Goal: Task Accomplishment & Management: Use online tool/utility

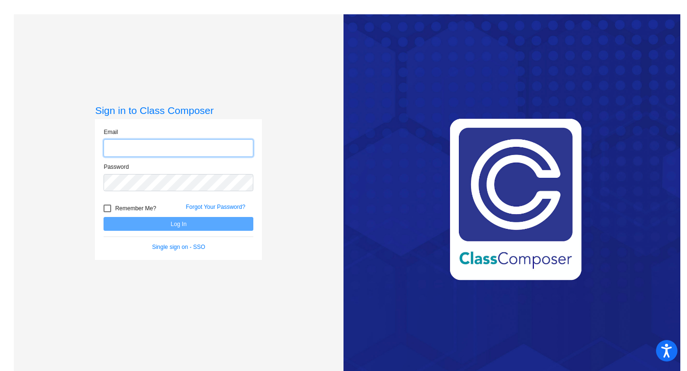
type input "[PERSON_NAME][EMAIL_ADDRESS][PERSON_NAME][DOMAIN_NAME]"
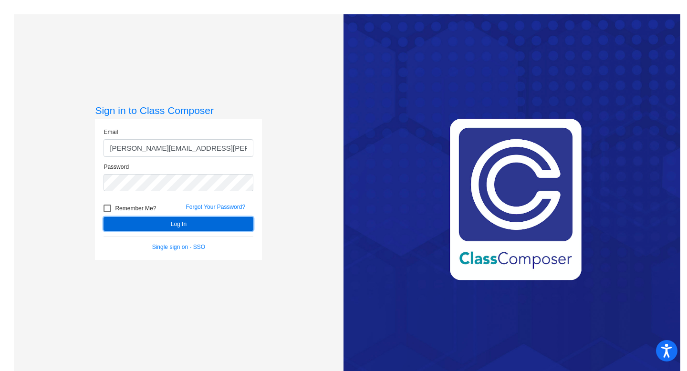
click at [199, 225] on button "Log In" at bounding box center [179, 224] width 150 height 14
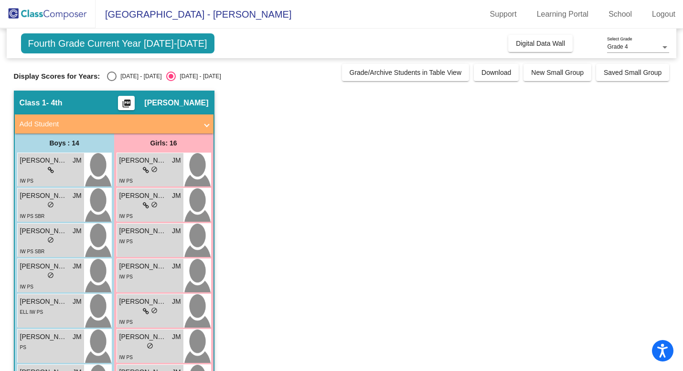
click at [112, 77] on div "Select an option" at bounding box center [112, 77] width 10 height 10
click at [112, 81] on input "[DATE] - [DATE]" at bounding box center [111, 81] width 0 height 0
radio input "true"
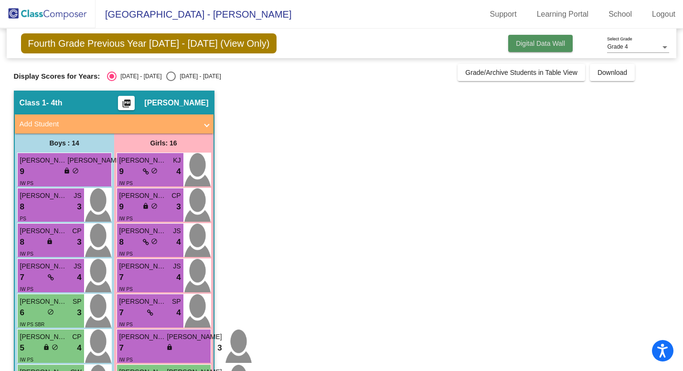
click at [560, 49] on button "Digital Data Wall" at bounding box center [540, 43] width 64 height 17
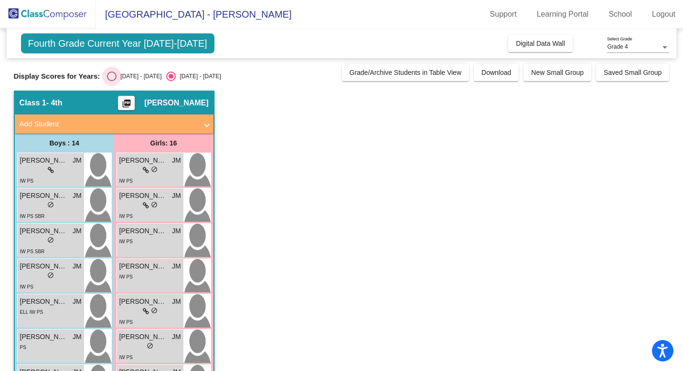
click at [108, 72] on div "Select an option" at bounding box center [112, 77] width 10 height 10
click at [111, 81] on input "[DATE] - [DATE]" at bounding box center [111, 81] width 0 height 0
radio input "true"
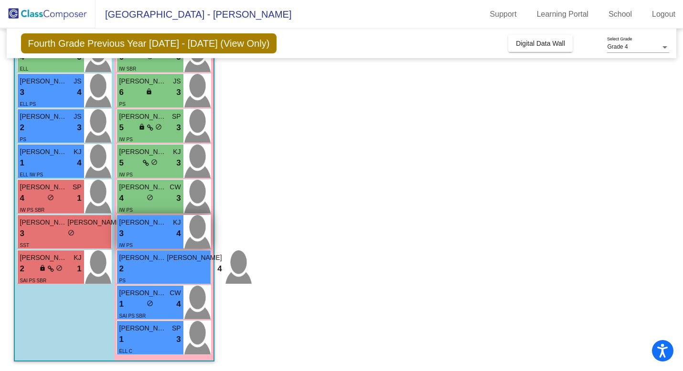
click at [168, 243] on div "IW PS" at bounding box center [150, 245] width 62 height 10
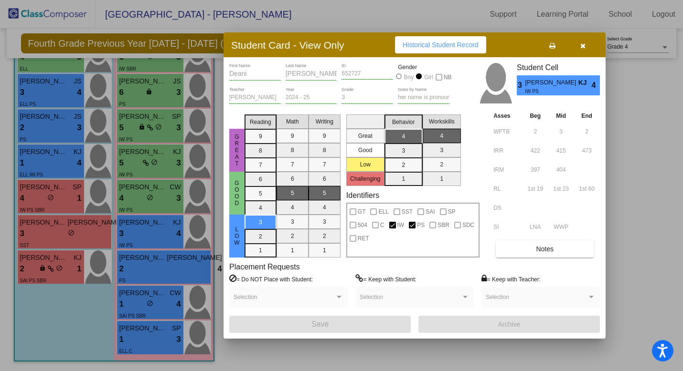
click at [160, 263] on div at bounding box center [341, 185] width 683 height 371
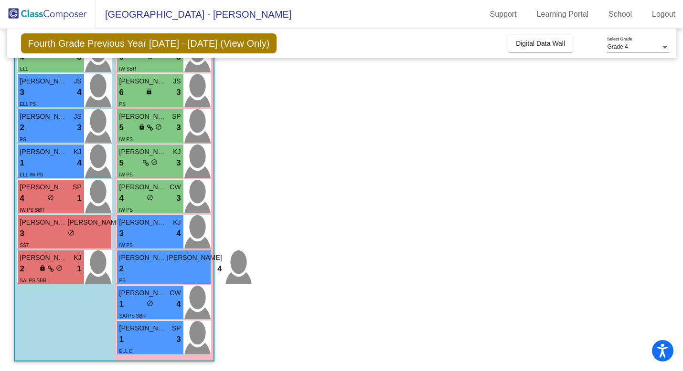
click at [160, 263] on div "2 lock do_not_disturb_alt 4" at bounding box center [170, 269] width 103 height 12
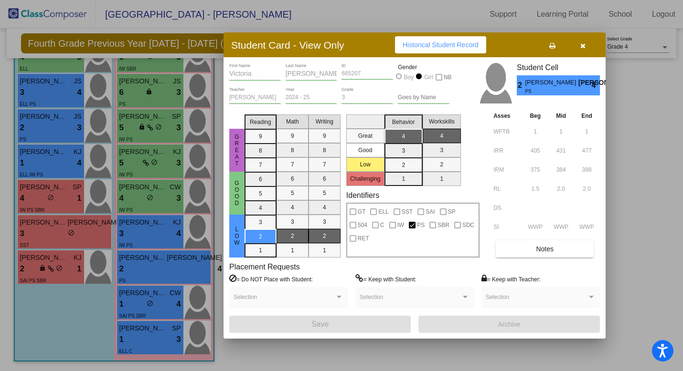
click at [164, 296] on div at bounding box center [341, 185] width 683 height 371
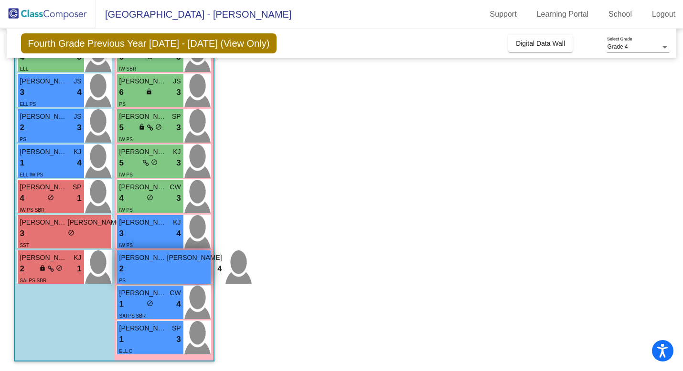
click at [169, 263] on div "2 lock do_not_disturb_alt 4" at bounding box center [170, 269] width 103 height 12
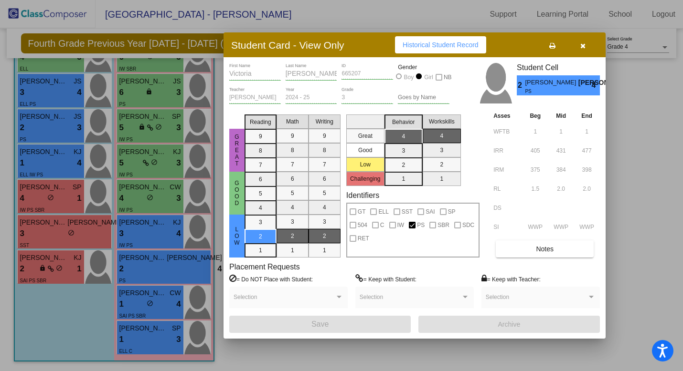
click at [41, 126] on div at bounding box center [341, 185] width 683 height 371
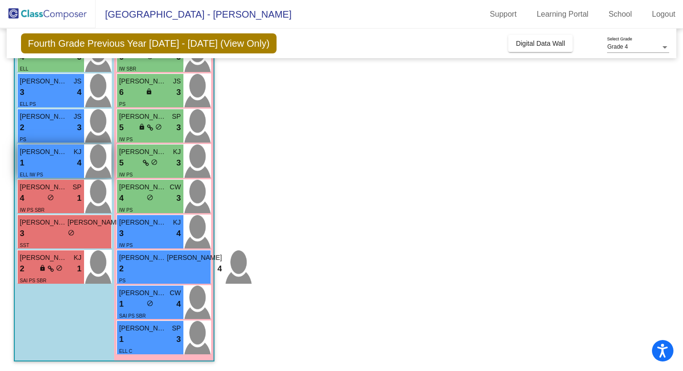
click at [47, 162] on div "1 lock do_not_disturb_alt 4" at bounding box center [51, 163] width 62 height 12
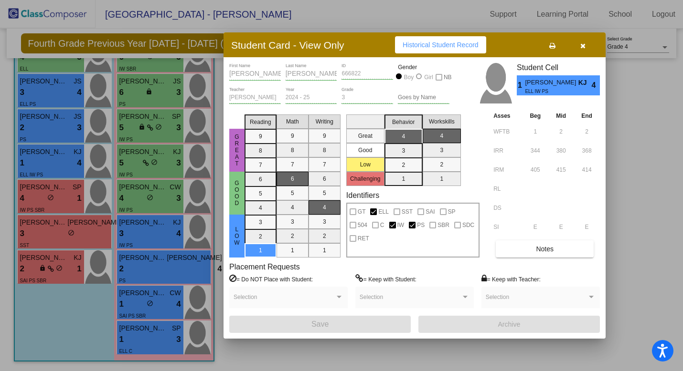
click at [55, 130] on div at bounding box center [341, 185] width 683 height 371
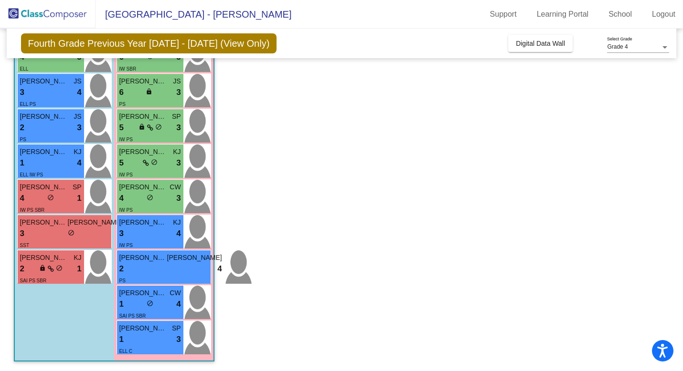
click at [55, 130] on div "2 lock do_not_disturb_alt 3" at bounding box center [51, 128] width 62 height 12
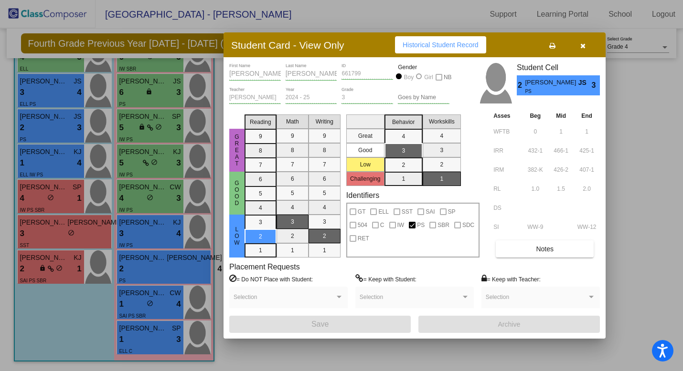
click at [62, 91] on div at bounding box center [341, 185] width 683 height 371
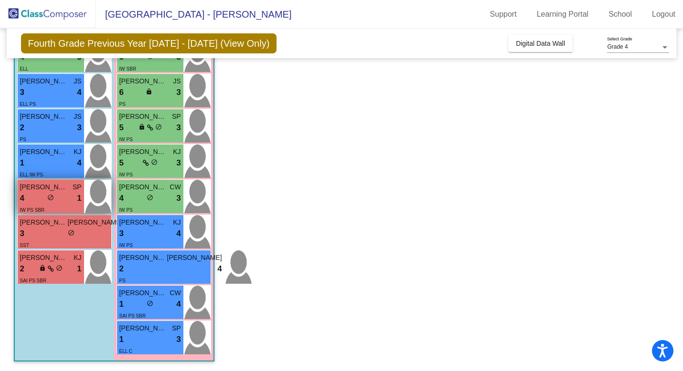
click at [39, 209] on span "IW PS SBR" at bounding box center [32, 210] width 25 height 5
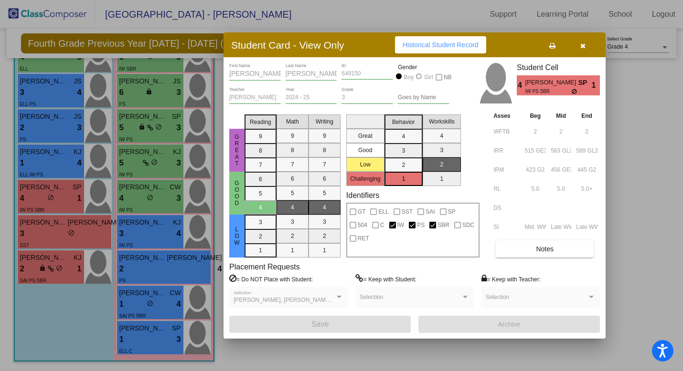
click at [45, 232] on div at bounding box center [341, 185] width 683 height 371
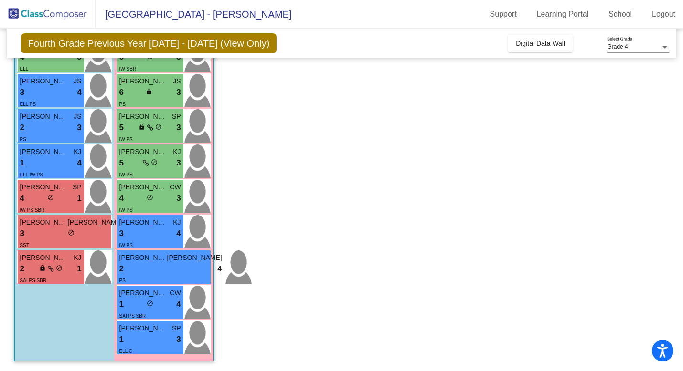
click at [45, 232] on div "3 lock do_not_disturb_alt 1" at bounding box center [71, 234] width 103 height 12
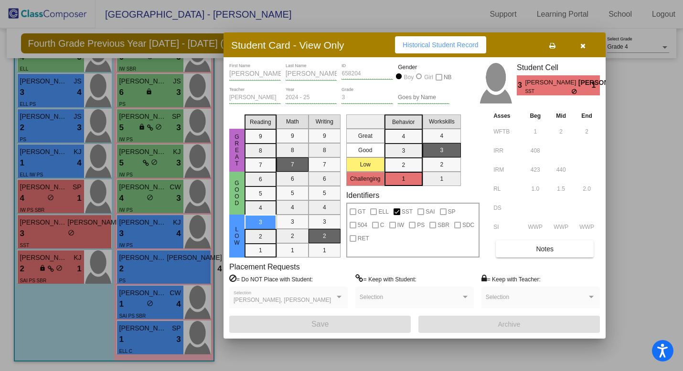
click at [53, 267] on div at bounding box center [341, 185] width 683 height 371
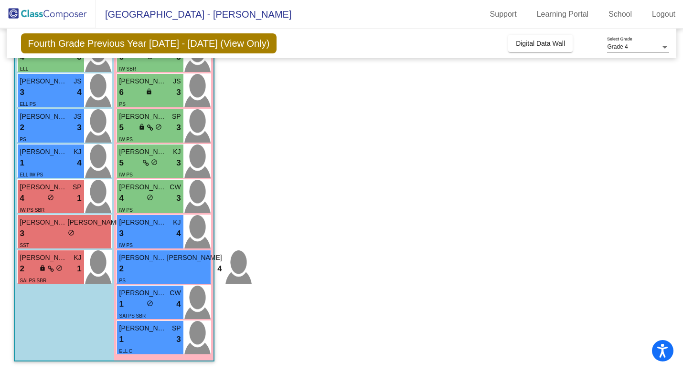
click at [53, 267] on icon at bounding box center [51, 269] width 6 height 7
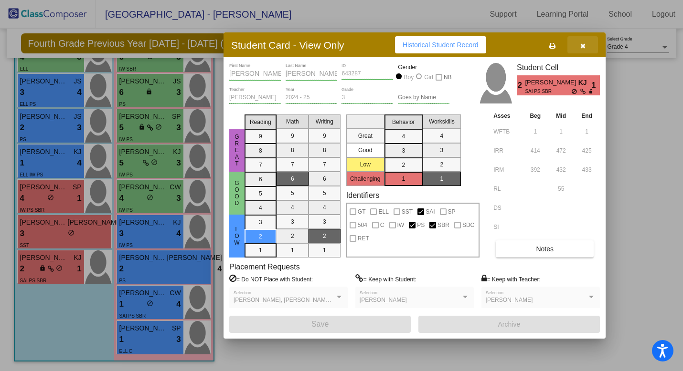
click at [585, 47] on button "button" at bounding box center [582, 44] width 31 height 17
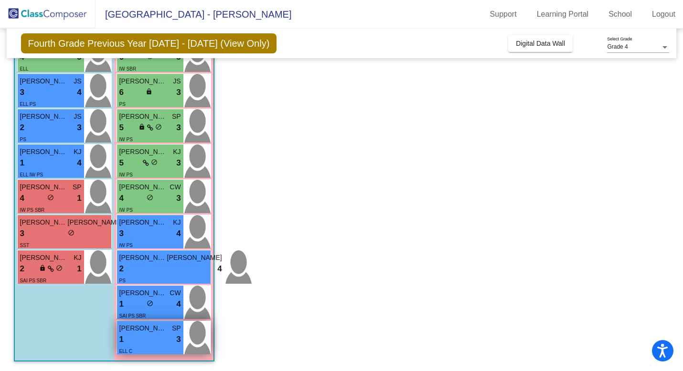
click at [146, 336] on div "1 lock do_not_disturb_alt 3" at bounding box center [150, 340] width 62 height 12
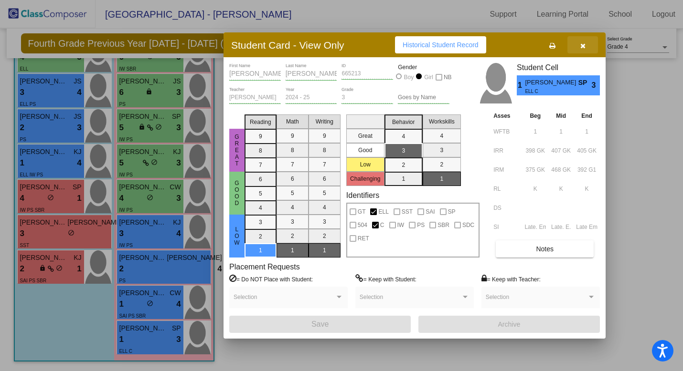
click at [583, 46] on icon "button" at bounding box center [582, 45] width 5 height 7
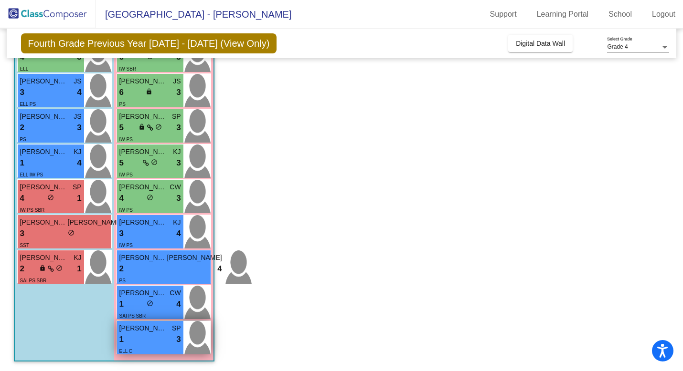
click at [153, 342] on div "1 lock do_not_disturb_alt 3" at bounding box center [150, 340] width 62 height 12
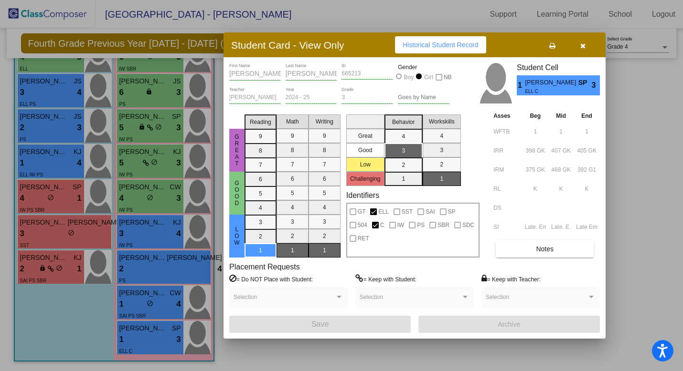
click at [151, 235] on div at bounding box center [341, 185] width 683 height 371
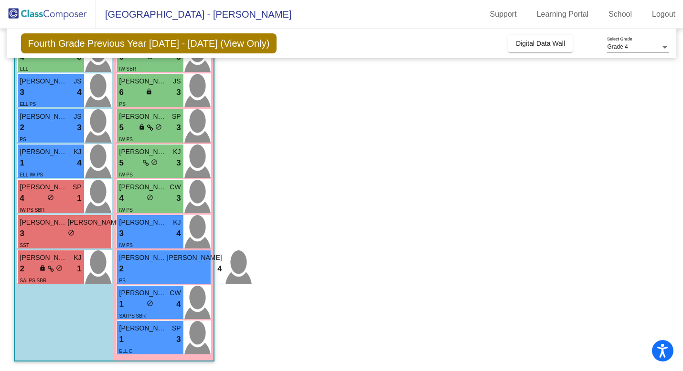
click at [151, 235] on div "3 lock do_not_disturb_alt 4" at bounding box center [150, 234] width 62 height 12
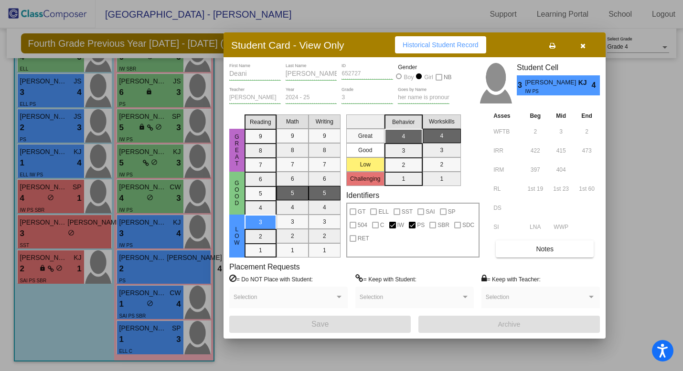
click at [151, 262] on div at bounding box center [341, 185] width 683 height 371
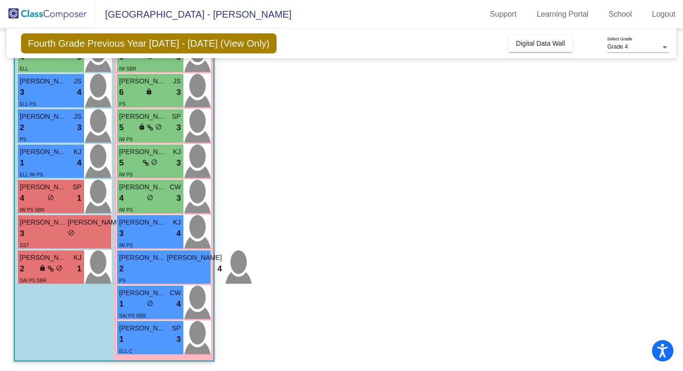
click at [151, 262] on span "[PERSON_NAME]" at bounding box center [143, 258] width 48 height 10
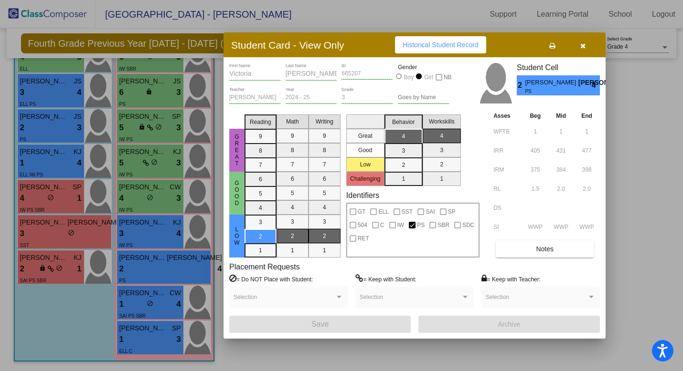
click at [150, 306] on div at bounding box center [341, 185] width 683 height 371
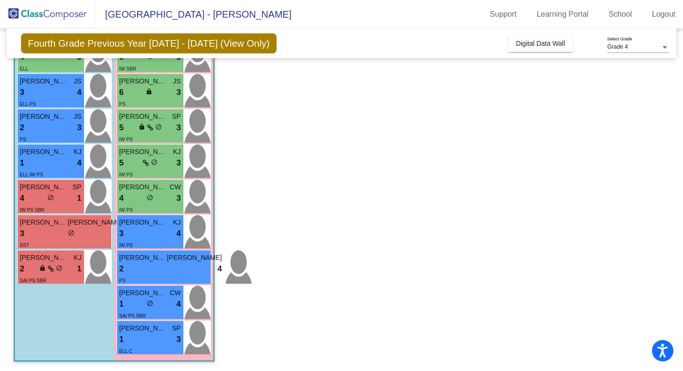
click at [150, 306] on span "do_not_disturb_alt" at bounding box center [150, 303] width 7 height 7
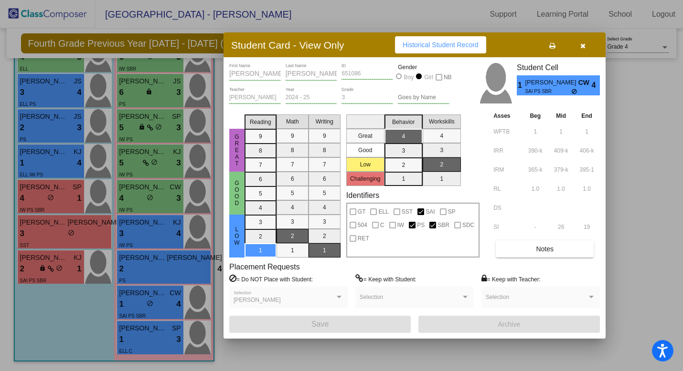
click at [161, 342] on div at bounding box center [341, 185] width 683 height 371
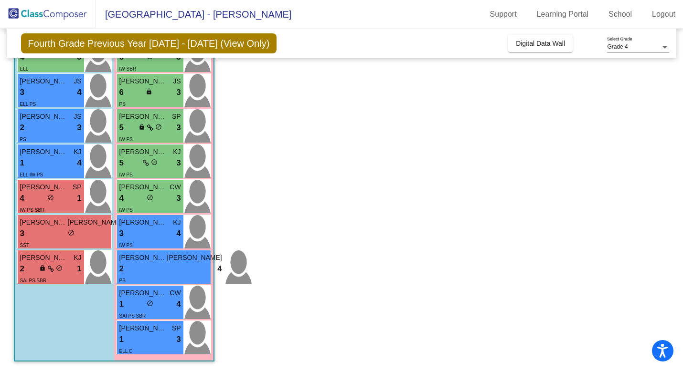
click at [161, 342] on div "1 lock do_not_disturb_alt 3" at bounding box center [150, 340] width 62 height 12
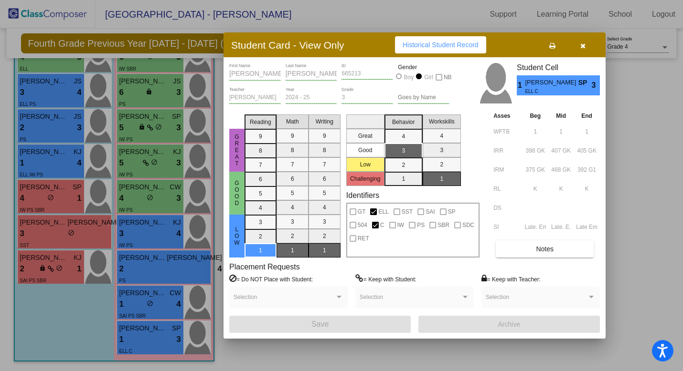
click at [583, 50] on button "button" at bounding box center [582, 44] width 31 height 17
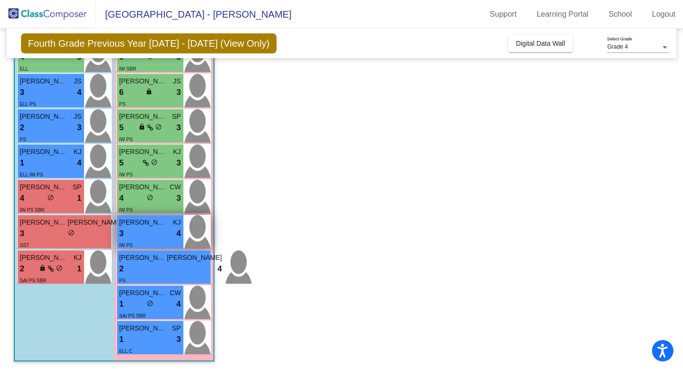
click at [167, 230] on div "3 lock do_not_disturb_alt 4" at bounding box center [150, 234] width 62 height 12
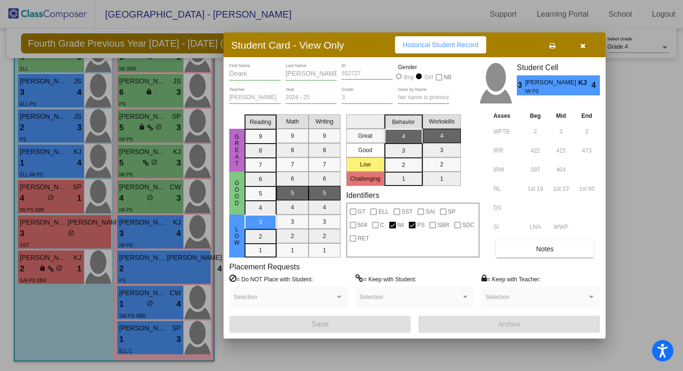
click at [582, 50] on button "button" at bounding box center [582, 44] width 31 height 17
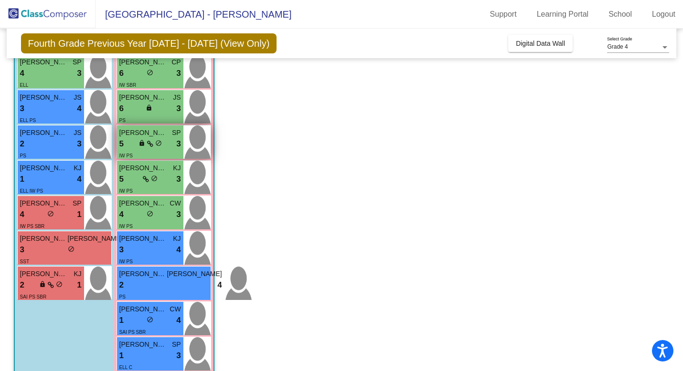
scroll to position [362, 0]
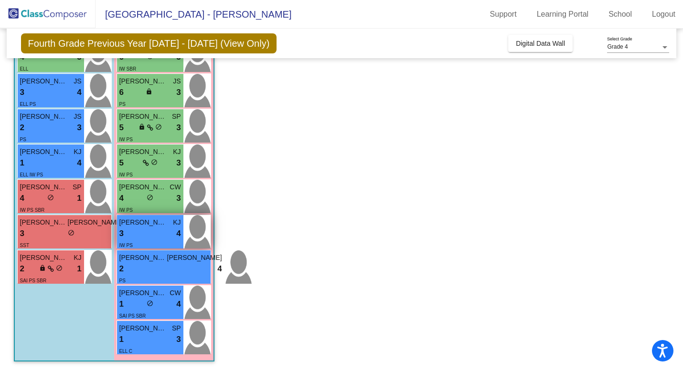
click at [157, 228] on div "3 lock do_not_disturb_alt 4" at bounding box center [150, 234] width 62 height 12
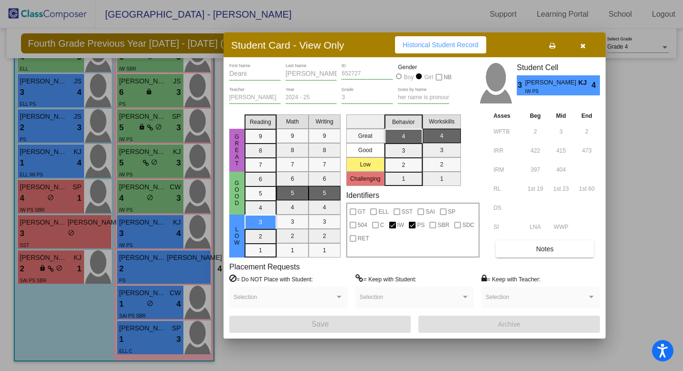
click at [152, 264] on div at bounding box center [341, 185] width 683 height 371
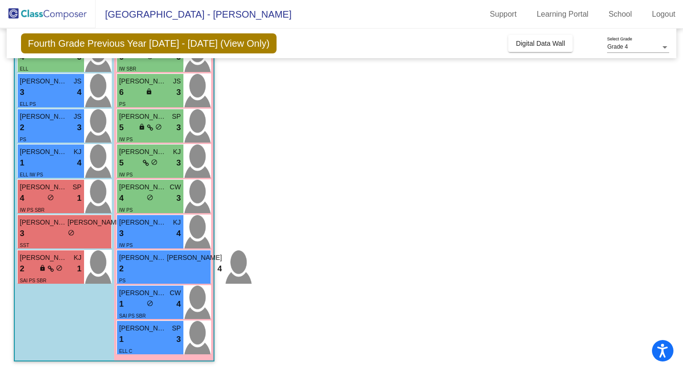
click at [152, 264] on div "2 lock do_not_disturb_alt 4" at bounding box center [170, 269] width 103 height 12
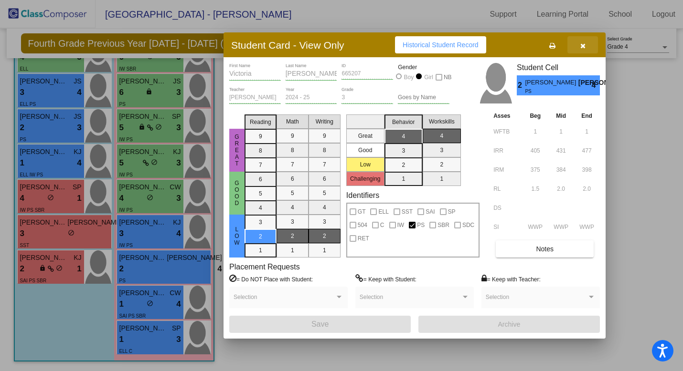
click at [581, 47] on icon "button" at bounding box center [582, 45] width 5 height 7
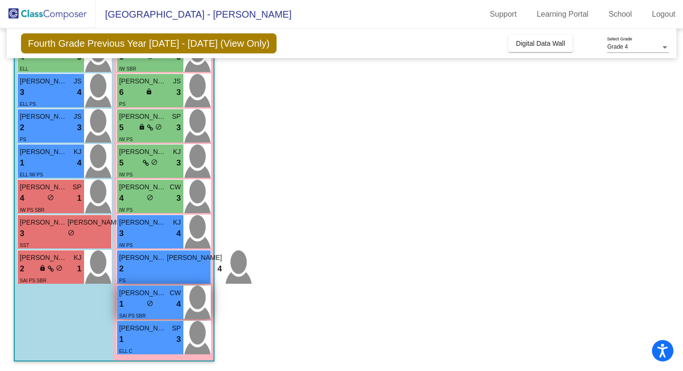
click at [138, 307] on div "1 lock do_not_disturb_alt 4" at bounding box center [150, 304] width 62 height 12
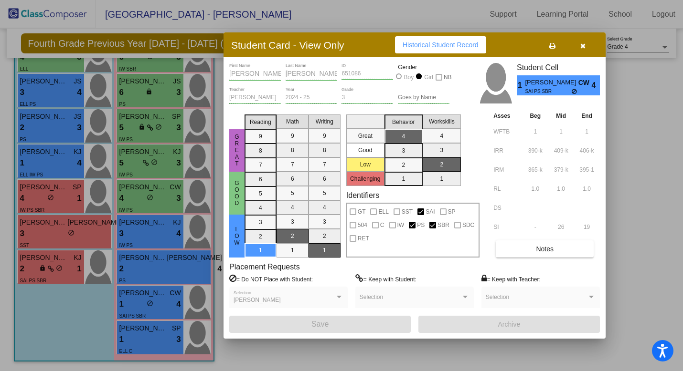
click at [38, 270] on div at bounding box center [341, 185] width 683 height 371
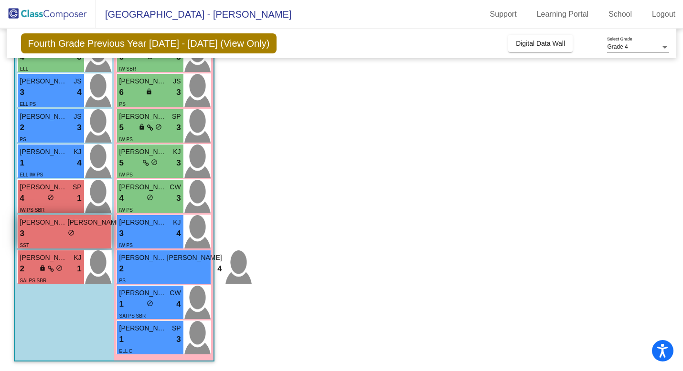
click at [40, 241] on div "SST" at bounding box center [71, 245] width 103 height 10
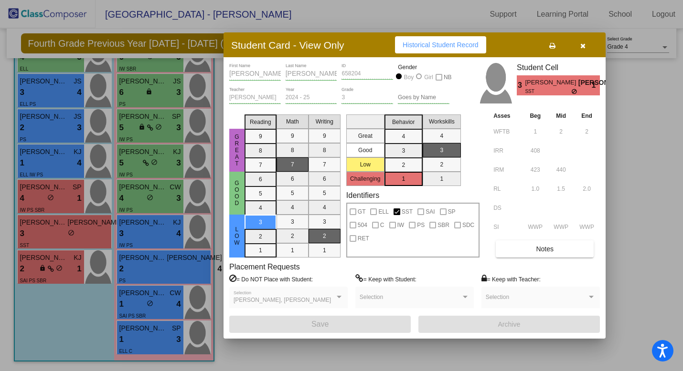
click at [62, 205] on div at bounding box center [341, 185] width 683 height 371
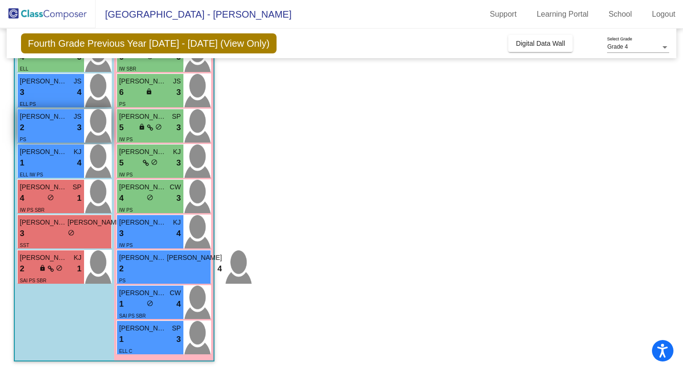
click at [58, 126] on div "2 lock do_not_disturb_alt 3" at bounding box center [51, 128] width 62 height 12
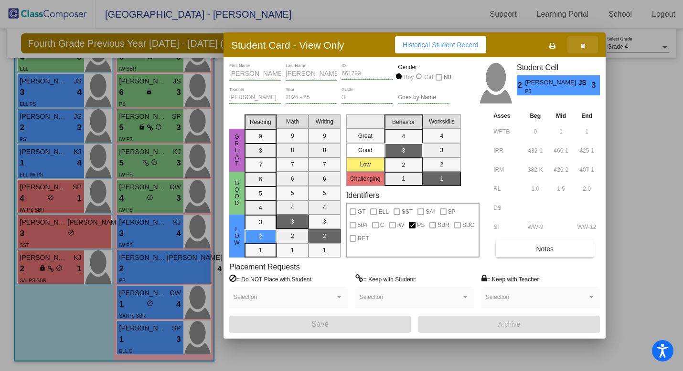
click at [586, 44] on button "button" at bounding box center [582, 44] width 31 height 17
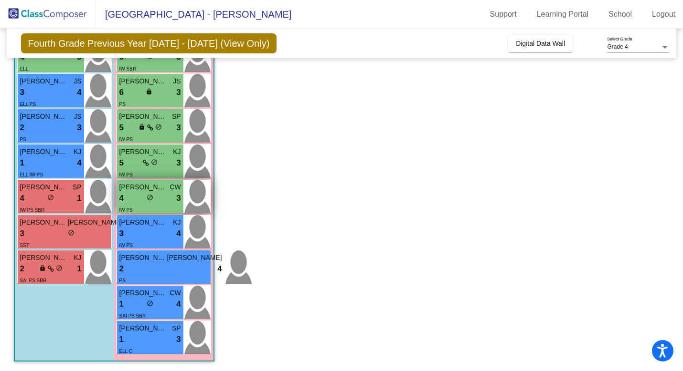
click at [146, 198] on div "4 lock do_not_disturb_alt 3" at bounding box center [150, 198] width 62 height 12
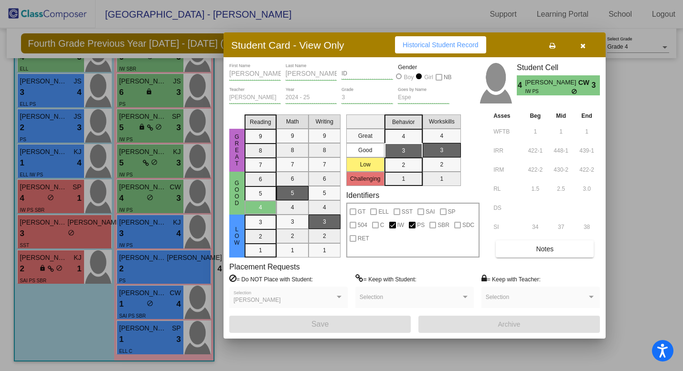
click at [138, 169] on div at bounding box center [341, 185] width 683 height 371
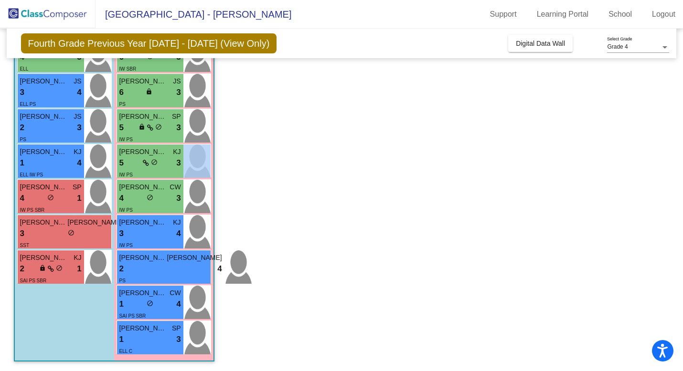
click at [138, 169] on div "IW PS" at bounding box center [150, 174] width 62 height 10
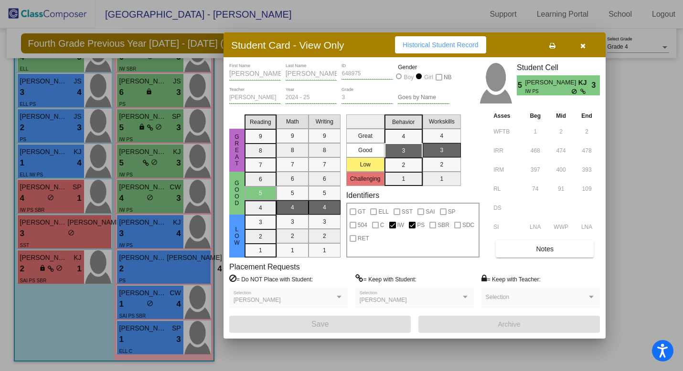
click at [140, 232] on div at bounding box center [341, 185] width 683 height 371
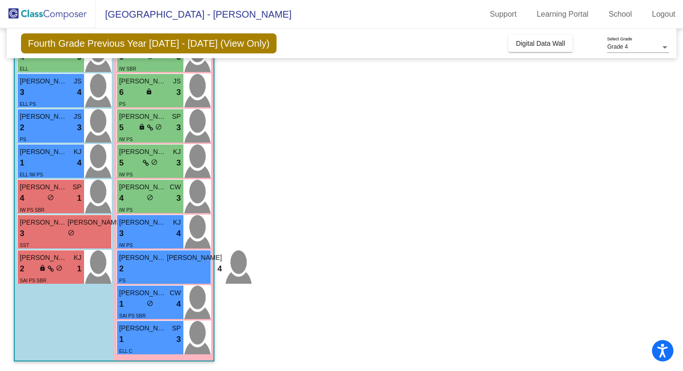
click at [140, 232] on div "3 lock do_not_disturb_alt 4" at bounding box center [150, 234] width 62 height 12
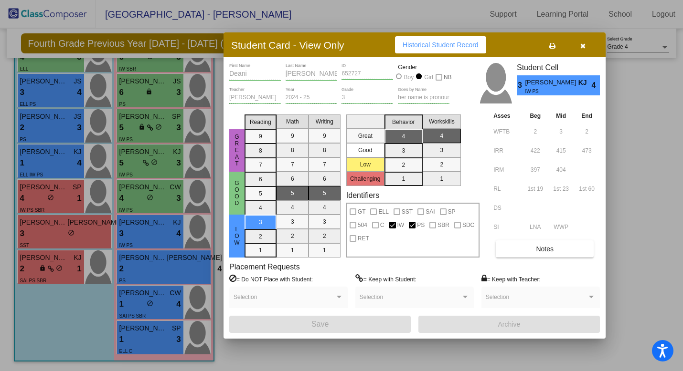
click at [150, 268] on div at bounding box center [341, 185] width 683 height 371
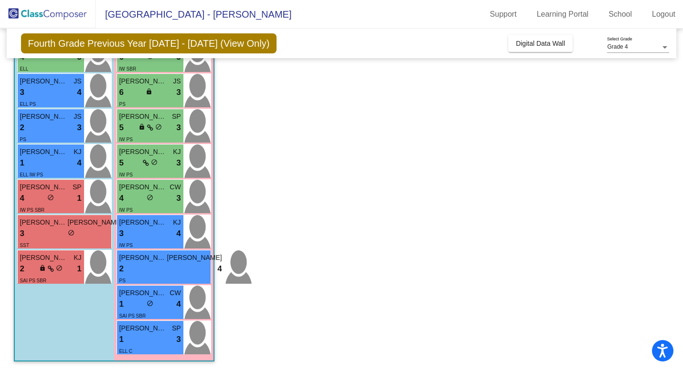
click at [150, 268] on div "2 lock do_not_disturb_alt 4" at bounding box center [170, 269] width 103 height 12
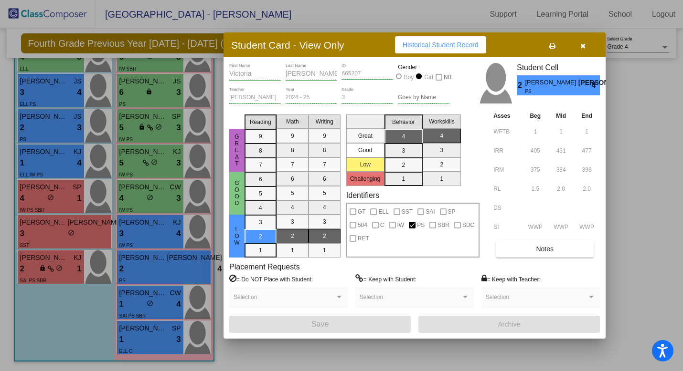
click at [147, 306] on div at bounding box center [341, 185] width 683 height 371
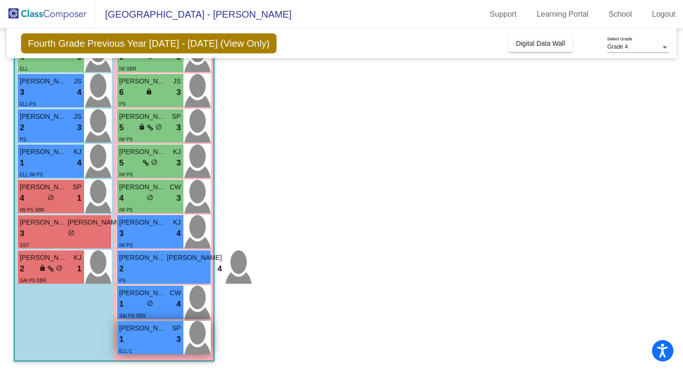
click at [143, 338] on div "1 lock do_not_disturb_alt 3" at bounding box center [150, 340] width 62 height 12
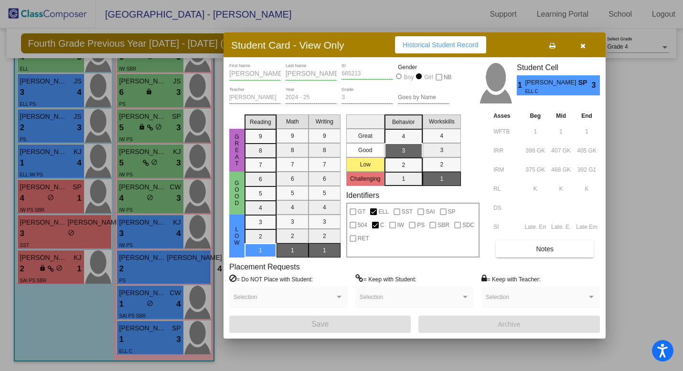
click at [579, 43] on button "button" at bounding box center [582, 44] width 31 height 17
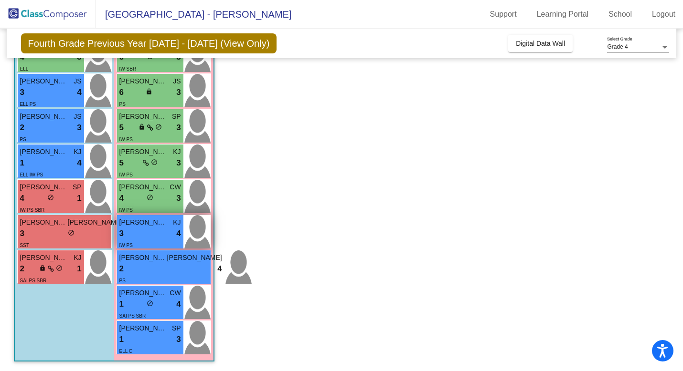
click at [166, 243] on div "IW PS" at bounding box center [150, 245] width 62 height 10
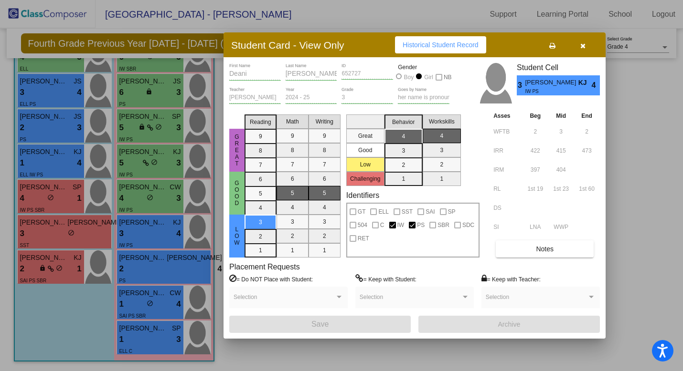
click at [582, 49] on icon "button" at bounding box center [582, 45] width 5 height 7
